Goal: Find specific page/section: Find specific page/section

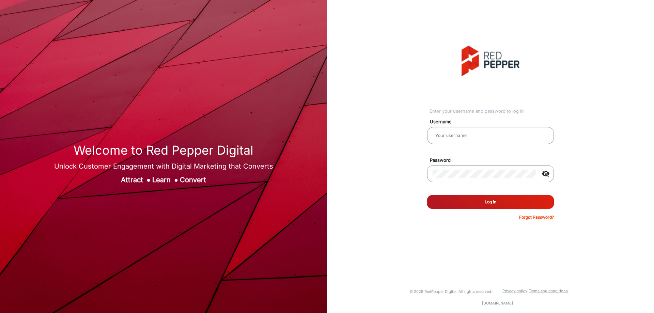
type input "CSTeam_Briefing Form"
click at [476, 200] on button "Log In" at bounding box center [490, 202] width 127 height 14
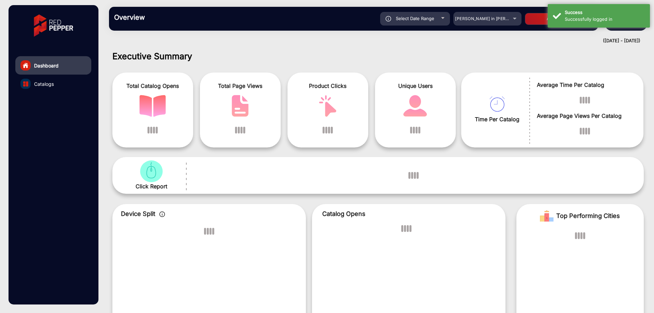
scroll to position [5, 0]
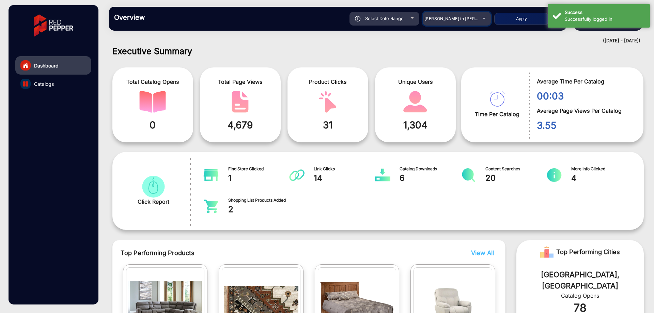
click at [446, 14] on mat-select "[PERSON_NAME] in [PERSON_NAME]" at bounding box center [457, 19] width 68 height 14
click at [448, 17] on span "[PERSON_NAME] in [PERSON_NAME]" at bounding box center [461, 18] width 75 height 5
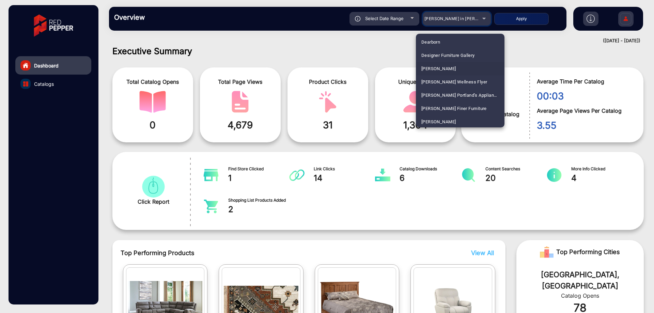
scroll to position [606, 0]
drag, startPoint x: 445, startPoint y: 78, endPoint x: 455, endPoint y: 66, distance: 15.0
click at [445, 78] on mat-option "[PERSON_NAME]" at bounding box center [460, 74] width 89 height 13
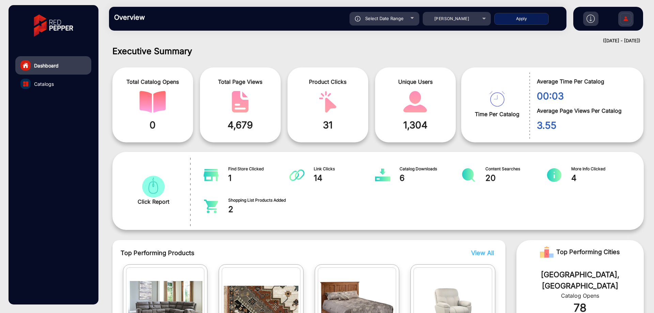
click at [386, 21] on div "Select Date Range" at bounding box center [384, 19] width 70 height 14
type input "[DATE]"
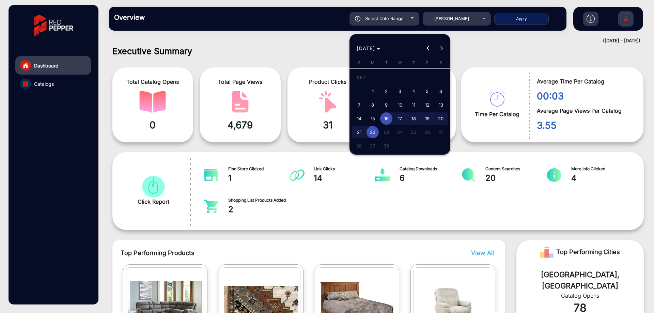
click at [374, 89] on span "1" at bounding box center [372, 91] width 12 height 12
type input "[DATE]"
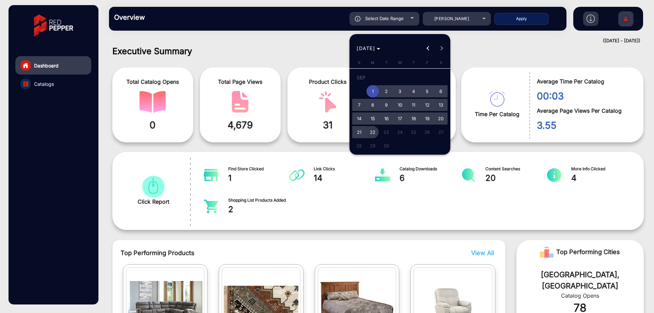
click at [368, 128] on span "22" at bounding box center [372, 132] width 12 height 12
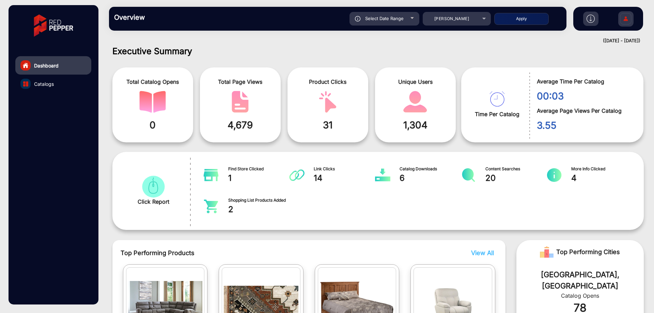
type input "[DATE]"
click at [507, 17] on button "Apply" at bounding box center [521, 19] width 54 height 12
type input "[DATE]"
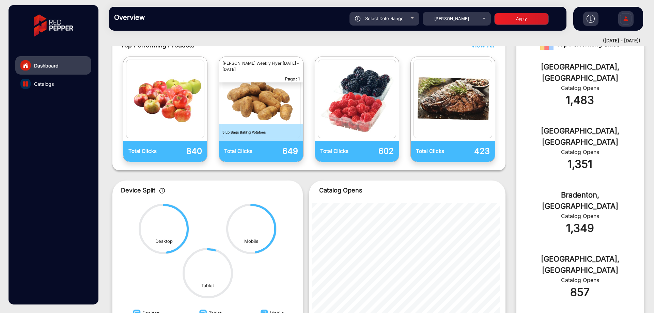
scroll to position [278, 0]
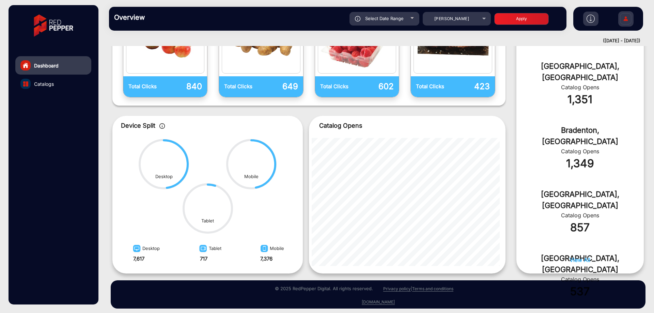
click at [54, 86] on link "Catalogs" at bounding box center [53, 84] width 76 height 18
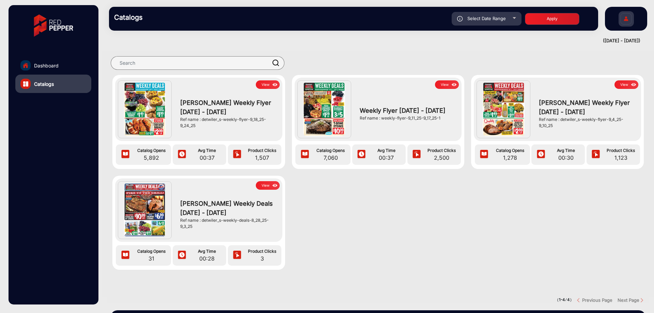
click at [450, 77] on div "View Weekly Flyer [DATE] - [DATE] Ref name : weekly-flyer-9_11_25-9_17_25-1 Cat…" at bounding box center [378, 122] width 173 height 94
click at [445, 83] on button "View" at bounding box center [447, 84] width 24 height 9
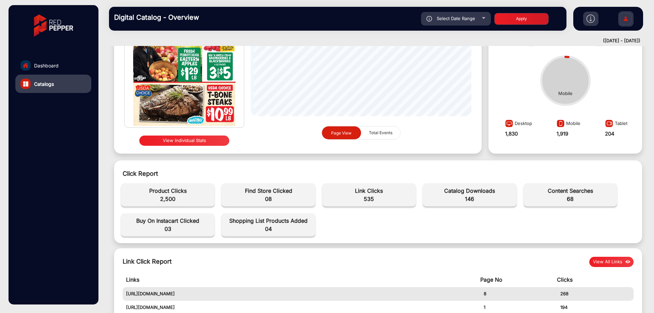
scroll to position [102, 0]
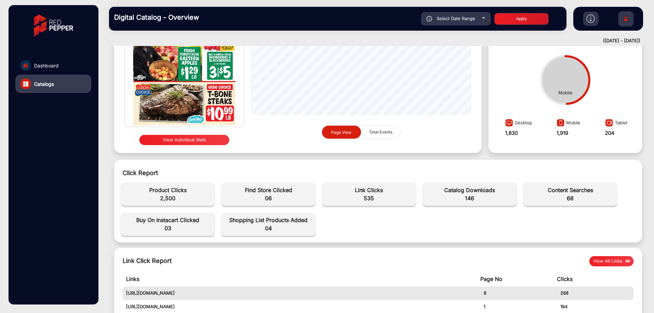
click at [280, 222] on span "Shopping List Products Added" at bounding box center [268, 220] width 87 height 8
click at [289, 226] on span "04" at bounding box center [268, 228] width 87 height 8
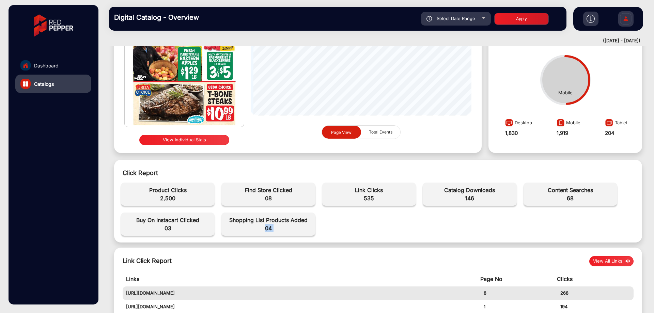
click at [289, 226] on span "04" at bounding box center [268, 228] width 87 height 8
click at [289, 218] on span "Shopping List Products Added" at bounding box center [268, 220] width 87 height 8
click at [409, 166] on div "Click Report Total Catalog opens 00 Overall Sessions 00 Avg Page Views Per Cata…" at bounding box center [378, 201] width 528 height 83
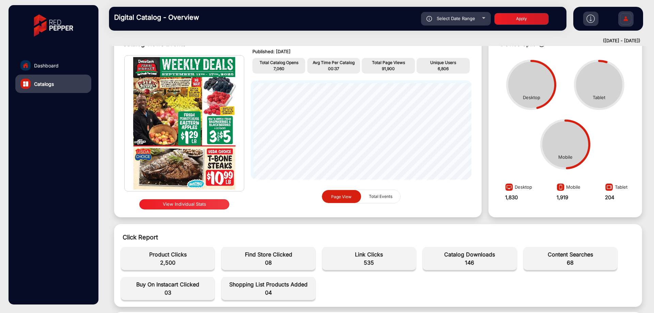
scroll to position [0, 0]
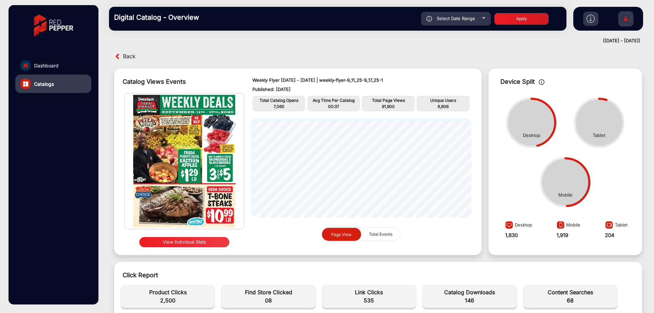
click at [76, 62] on link "Dashboard" at bounding box center [53, 65] width 76 height 18
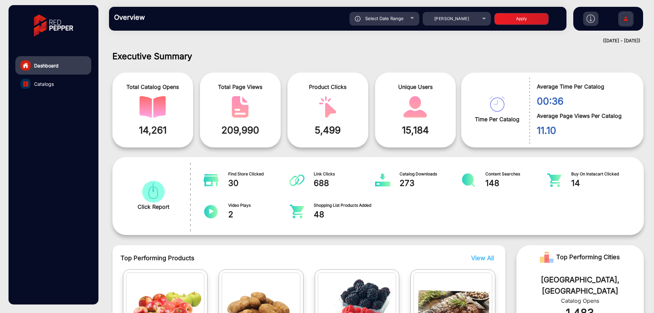
scroll to position [5, 0]
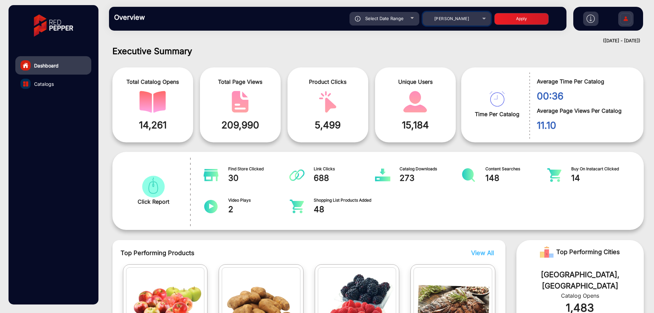
click at [462, 16] on div "[PERSON_NAME]" at bounding box center [451, 19] width 54 height 8
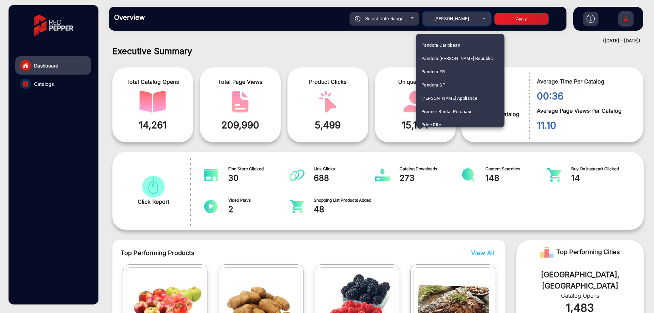
scroll to position [1516, 0]
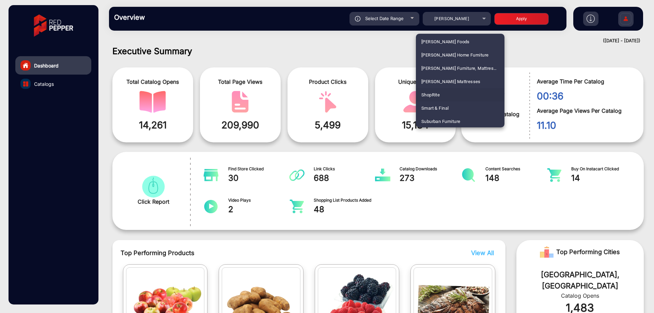
click at [455, 88] on mat-option "ShopRite" at bounding box center [460, 94] width 89 height 13
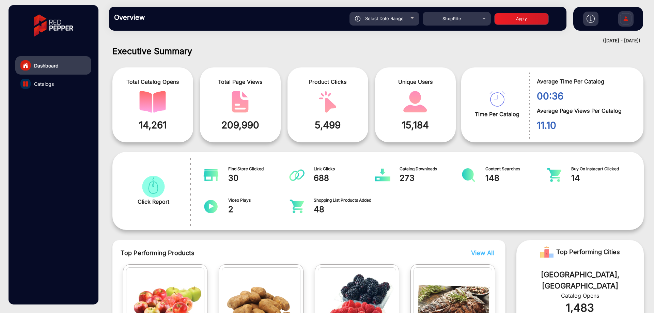
click at [507, 16] on button "Apply" at bounding box center [521, 19] width 54 height 12
type input "[DATE]"
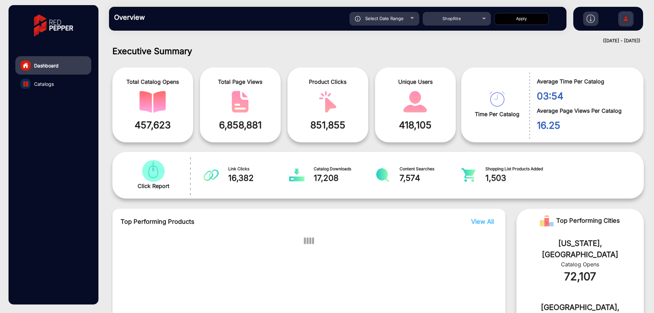
scroll to position [0, 0]
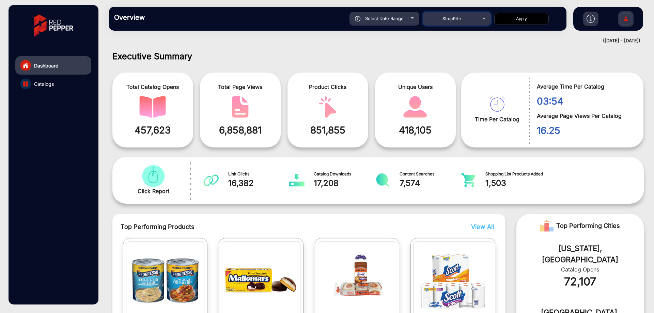
click at [446, 21] on div "ShopRite" at bounding box center [451, 19] width 54 height 8
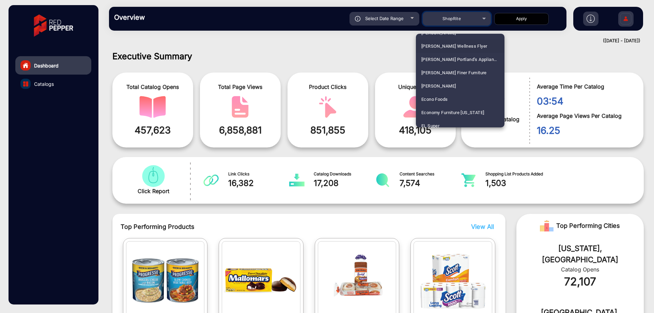
scroll to position [694, 0]
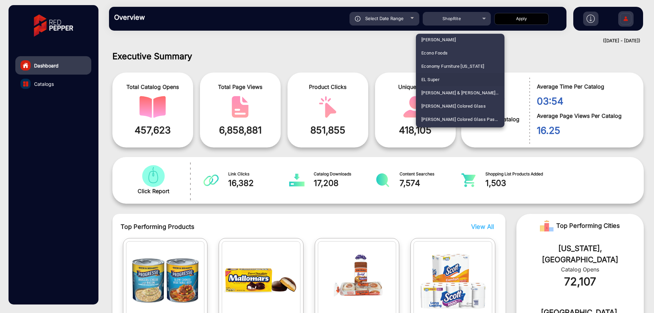
click at [452, 80] on mat-option "EL Super" at bounding box center [460, 79] width 89 height 13
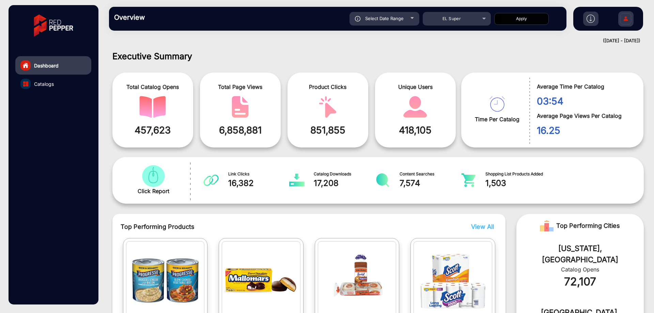
click at [521, 16] on button "Apply" at bounding box center [521, 19] width 54 height 12
type input "[DATE]"
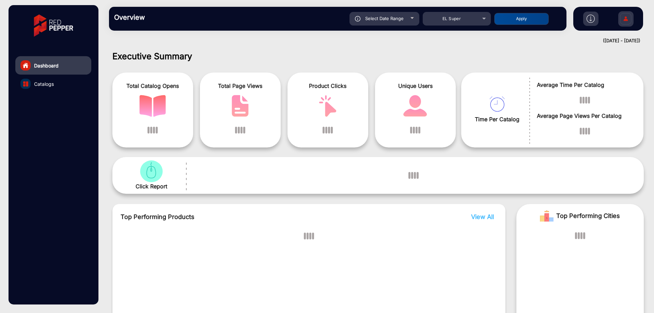
scroll to position [5, 0]
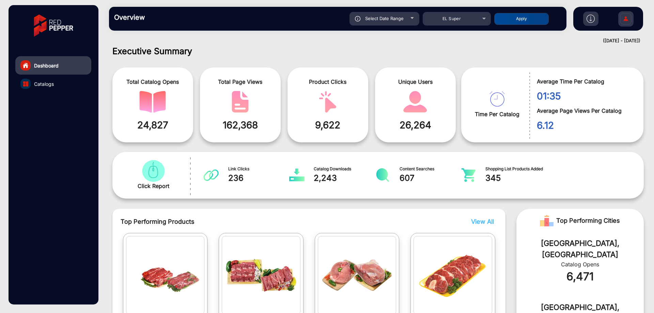
click at [391, 18] on span "Select Date Range" at bounding box center [384, 18] width 38 height 5
type input "[DATE]"
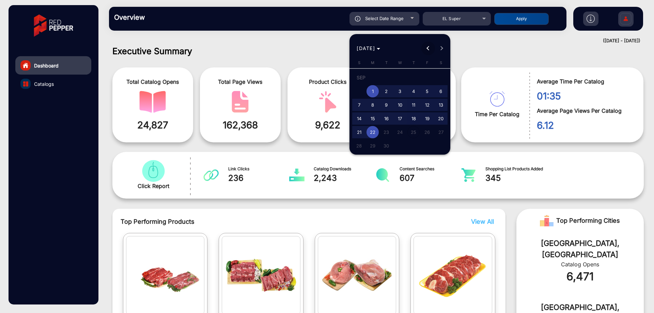
click at [423, 48] on span "Previous month" at bounding box center [428, 49] width 14 height 14
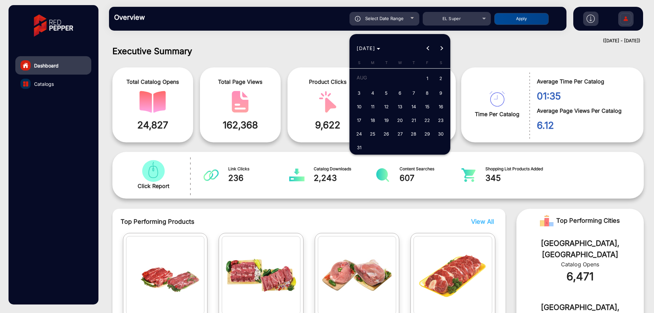
click at [428, 80] on span "1" at bounding box center [427, 79] width 12 height 14
type input "[DATE]"
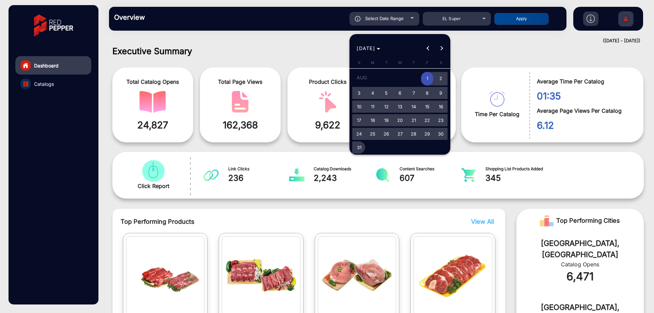
click at [360, 147] on span "31" at bounding box center [359, 147] width 12 height 12
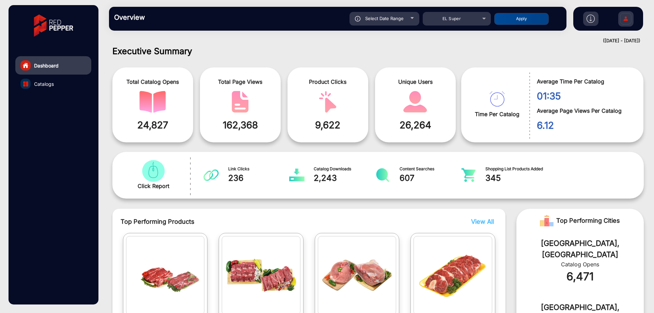
type input "[DATE]"
click at [505, 20] on button "Apply" at bounding box center [521, 19] width 54 height 12
type input "[DATE]"
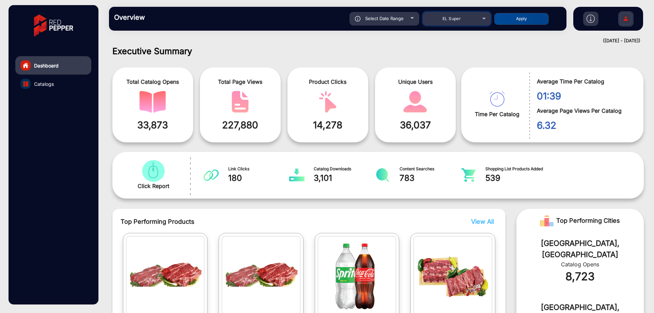
click at [445, 23] on mat-select "EL Super" at bounding box center [457, 19] width 68 height 14
click at [451, 19] on span "EL Super" at bounding box center [451, 18] width 18 height 5
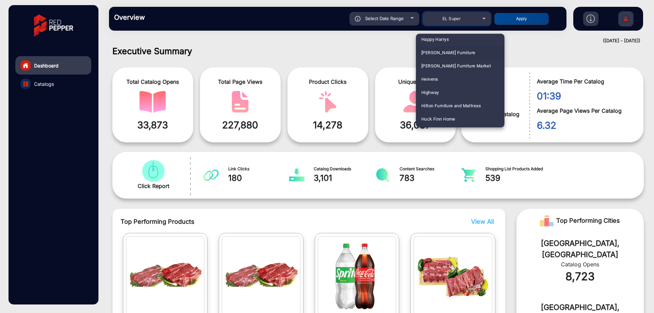
scroll to position [959, 0]
click at [442, 53] on mat-option "Heinens" at bounding box center [460, 53] width 89 height 13
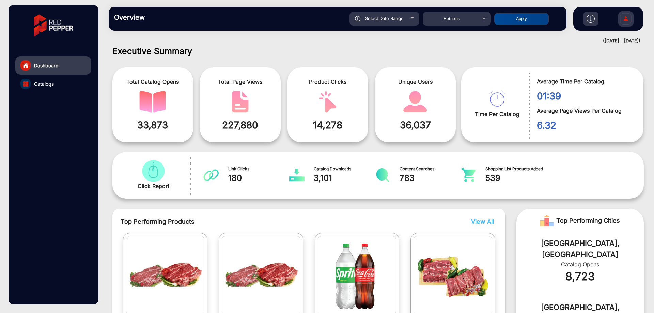
click at [509, 16] on button "Apply" at bounding box center [521, 19] width 54 height 12
type input "[DATE]"
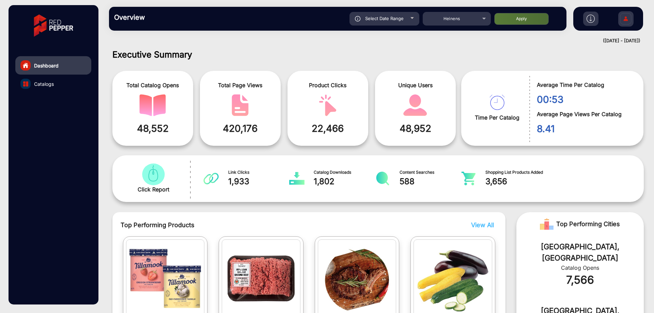
scroll to position [0, 0]
